Goal: Navigation & Orientation: Find specific page/section

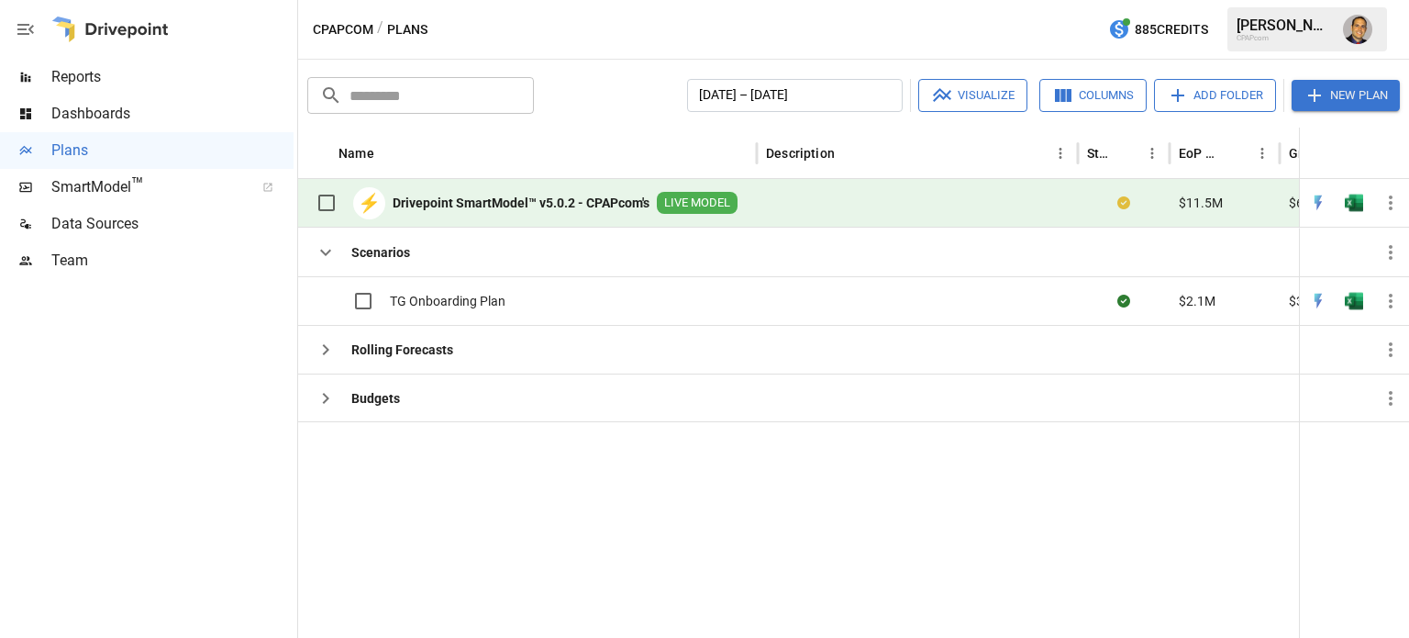
click at [85, 75] on span "Reports" at bounding box center [172, 77] width 242 height 22
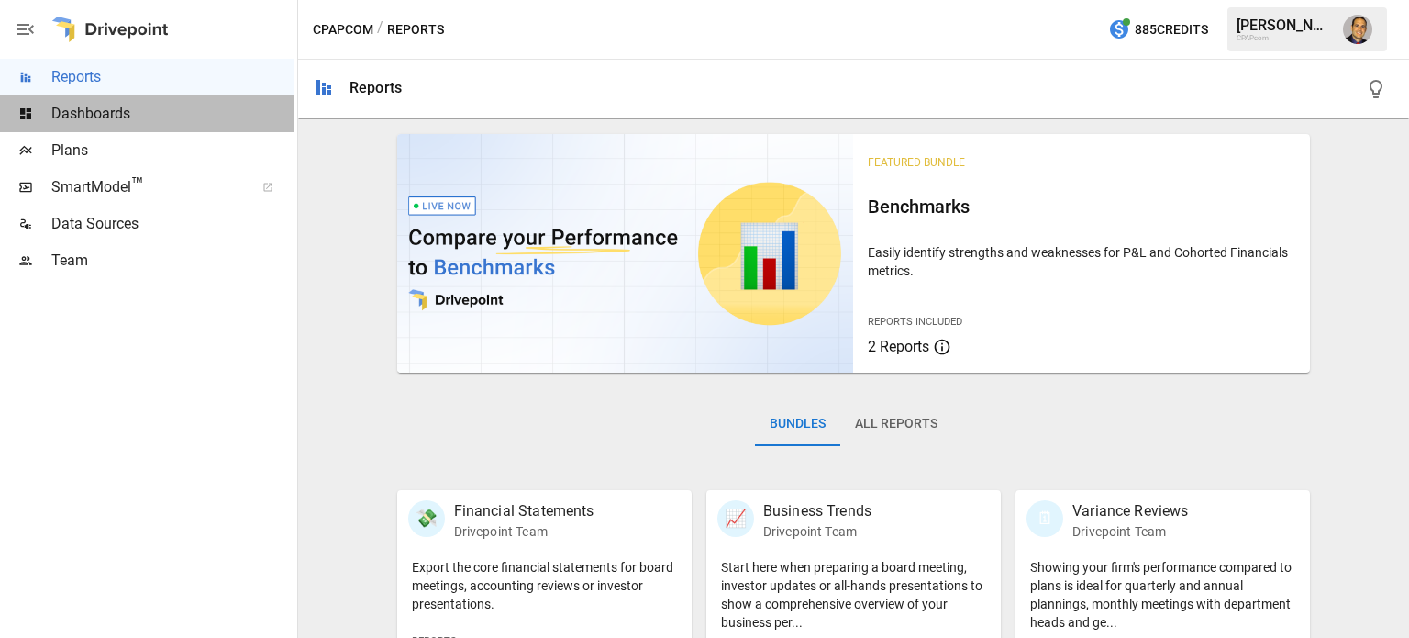
click at [88, 111] on span "Dashboards" at bounding box center [172, 114] width 242 height 22
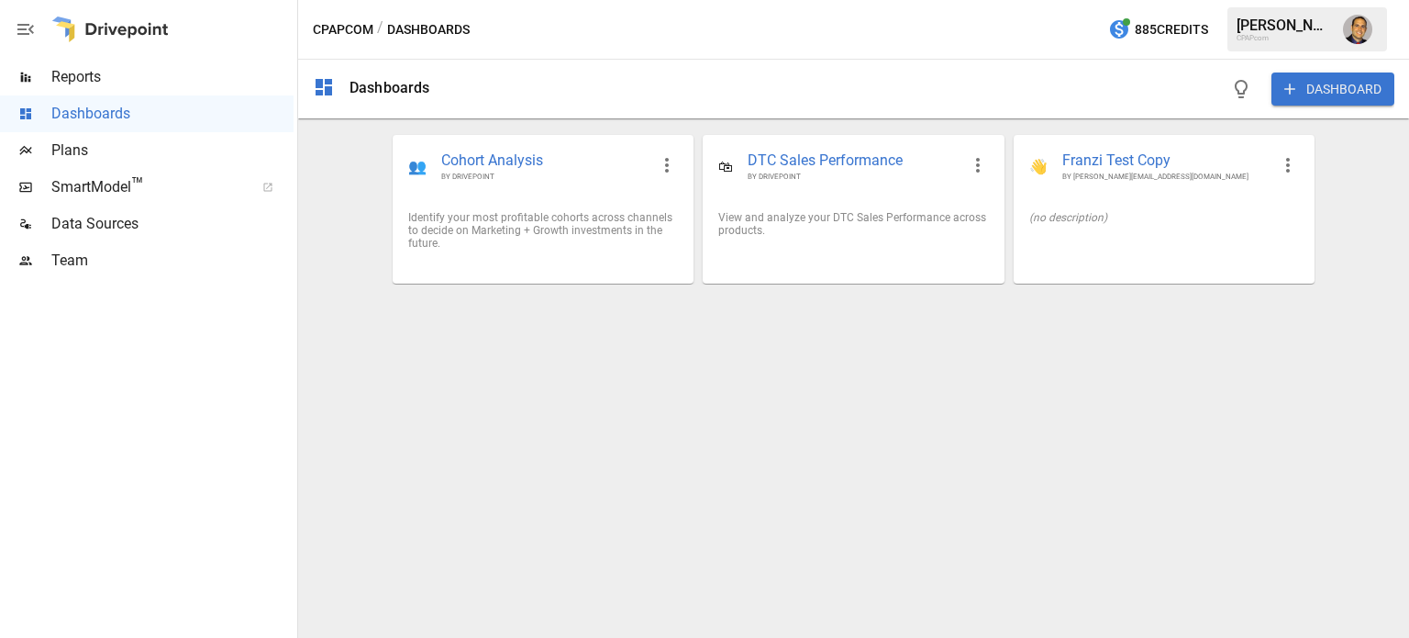
click at [83, 83] on span "Reports" at bounding box center [172, 77] width 242 height 22
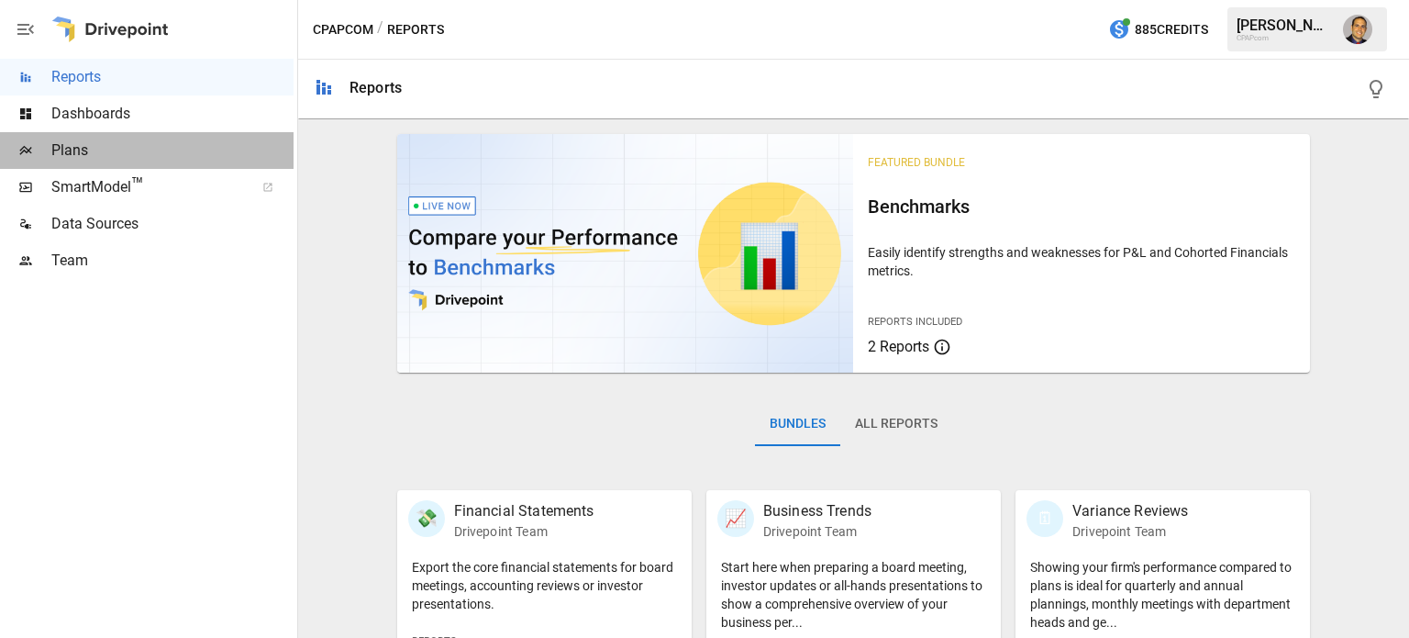
click at [95, 145] on span "Plans" at bounding box center [172, 150] width 242 height 22
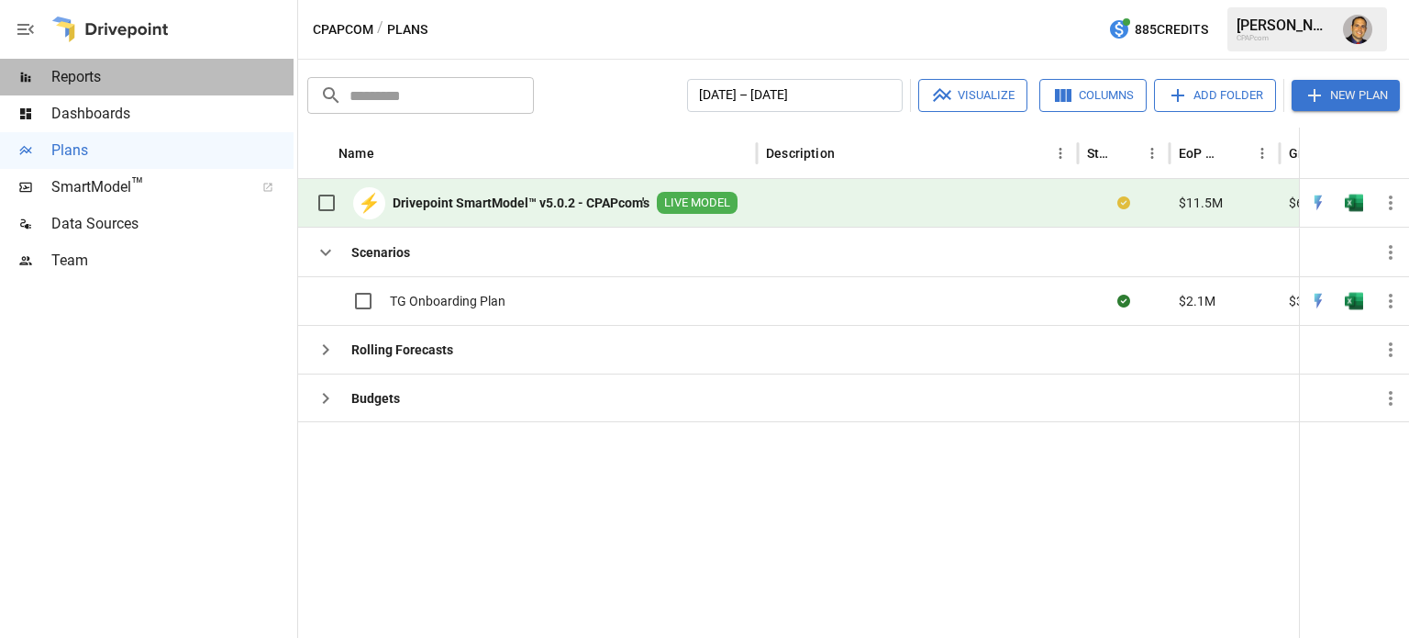
click at [66, 66] on span "Reports" at bounding box center [172, 77] width 242 height 22
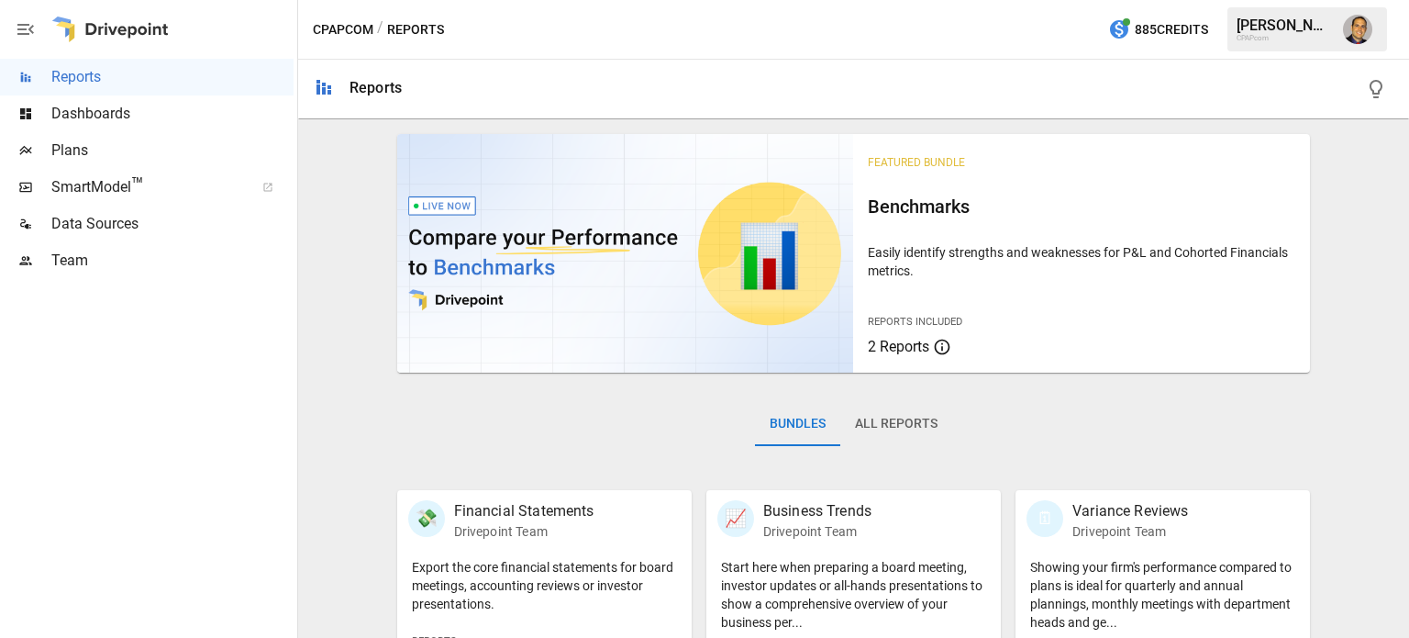
click at [859, 417] on button "All Reports" at bounding box center [896, 424] width 112 height 44
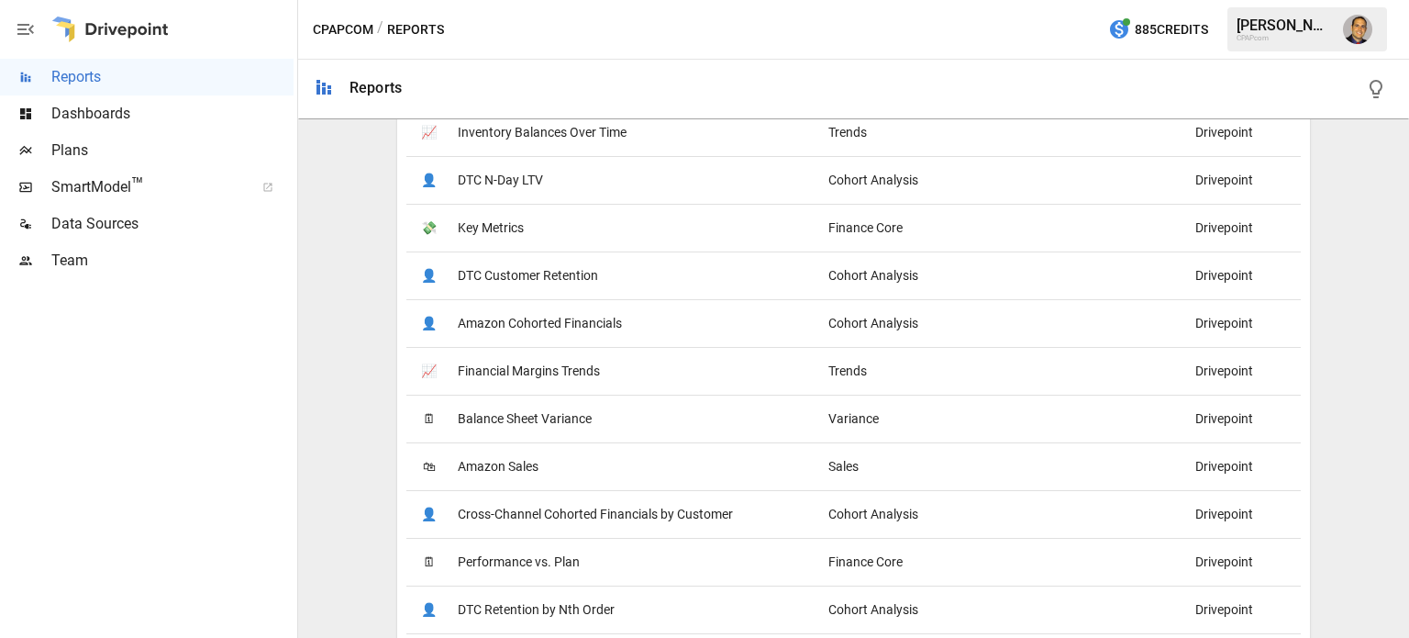
scroll to position [918, 0]
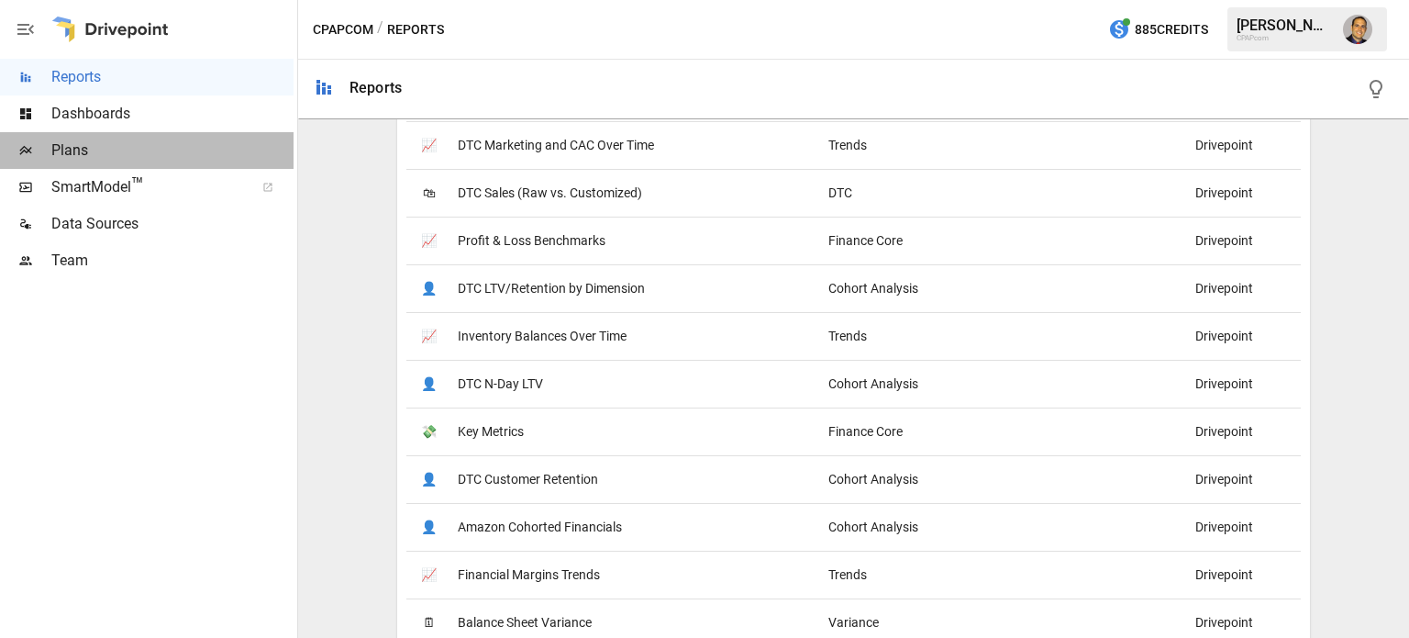
click at [92, 149] on span "Plans" at bounding box center [172, 150] width 242 height 22
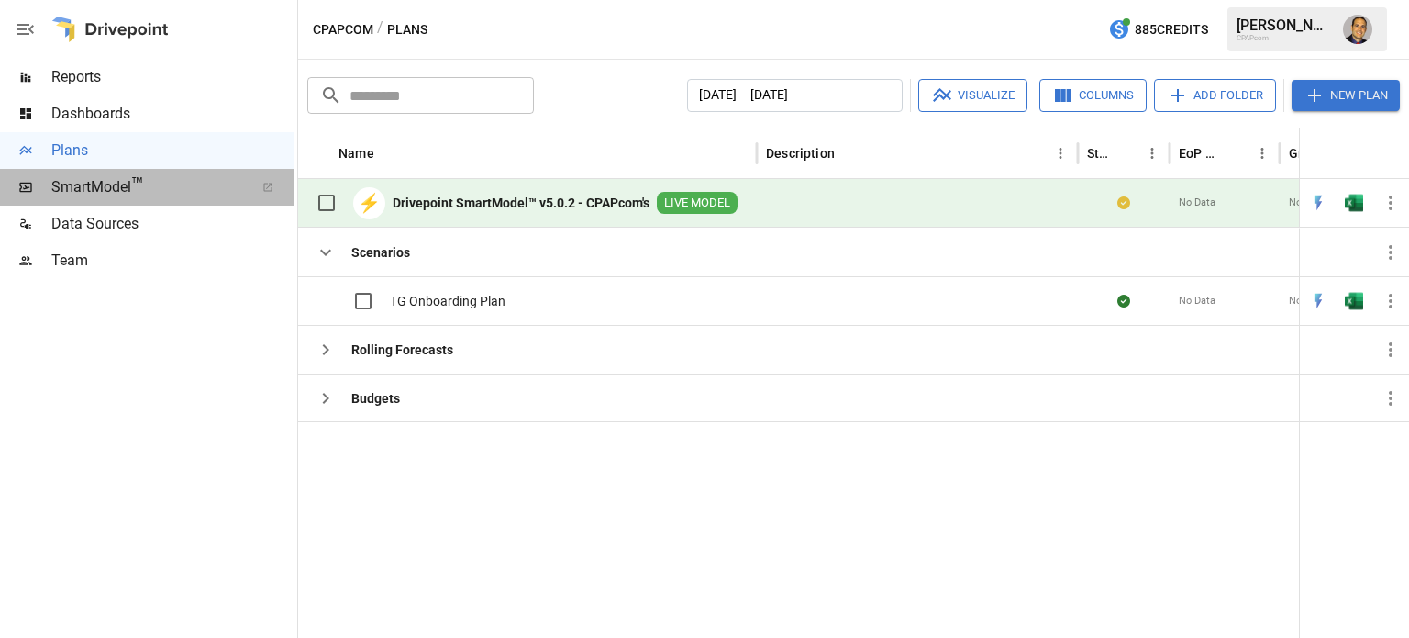
click at [101, 184] on span "SmartModel ™" at bounding box center [146, 187] width 191 height 22
